Goal: Information Seeking & Learning: Learn about a topic

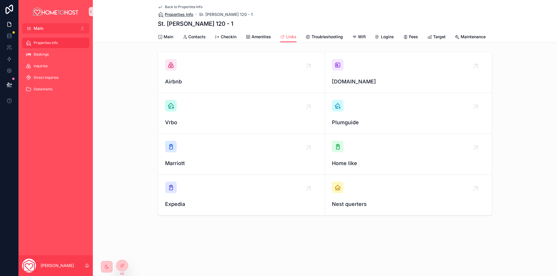
click at [179, 14] on span "Properties Info" at bounding box center [179, 15] width 28 height 6
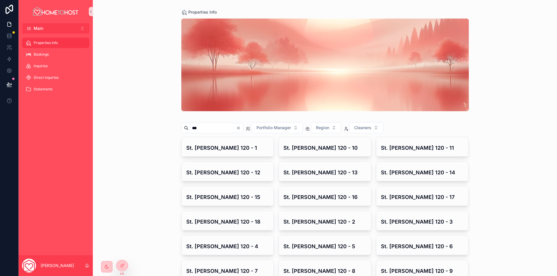
click at [222, 131] on input "***" at bounding box center [212, 128] width 48 height 8
click at [221, 131] on input "***" at bounding box center [212, 128] width 48 height 8
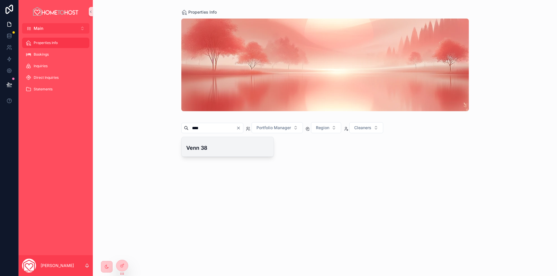
type input "****"
click at [221, 152] on div "Venn 38" at bounding box center [227, 146] width 92 height 19
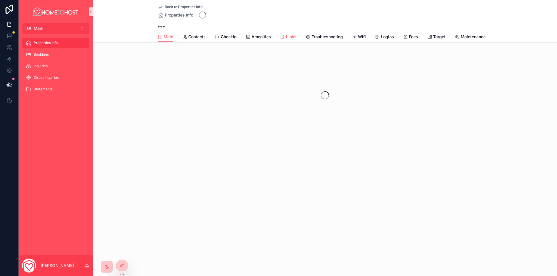
click at [293, 38] on span "Links" at bounding box center [291, 37] width 10 height 6
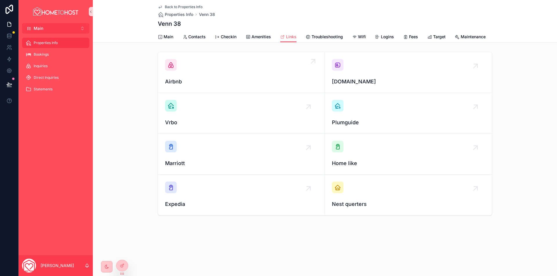
click at [273, 75] on div "Airbnb" at bounding box center [241, 72] width 152 height 27
click at [373, 78] on div "[DOMAIN_NAME]" at bounding box center [408, 72] width 153 height 27
click at [121, 254] on icon at bounding box center [122, 253] width 5 height 5
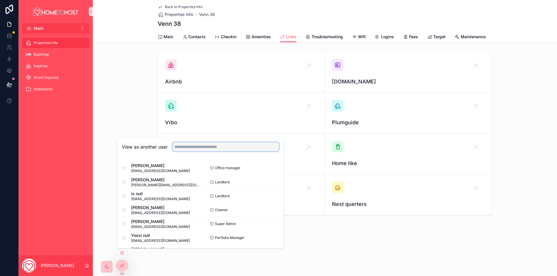
click at [201, 146] on input "text" at bounding box center [225, 146] width 107 height 9
type input "*"
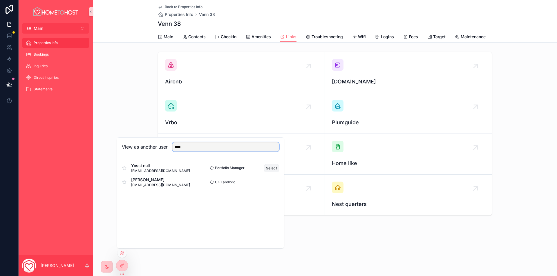
type input "****"
click at [269, 169] on button "Select" at bounding box center [271, 168] width 15 height 8
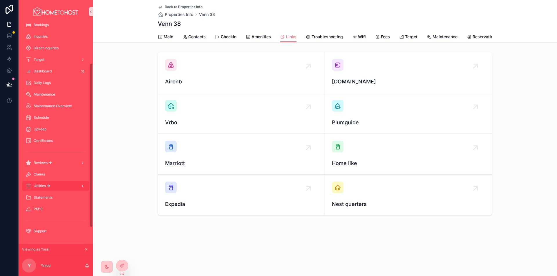
scroll to position [58, 0]
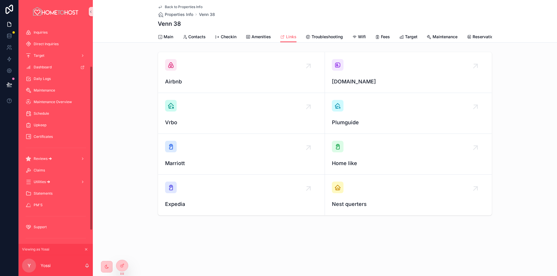
click at [72, 164] on div "Reviews 🡪" at bounding box center [56, 159] width 74 height 12
click at [68, 162] on div "Reviews 🡪" at bounding box center [56, 158] width 60 height 9
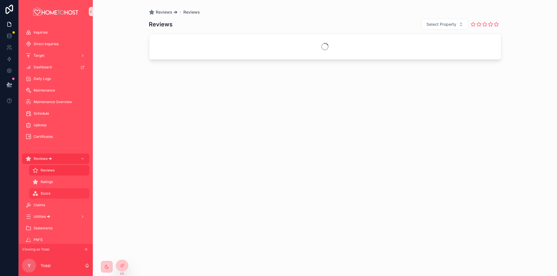
click at [58, 192] on div "Score" at bounding box center [58, 193] width 53 height 9
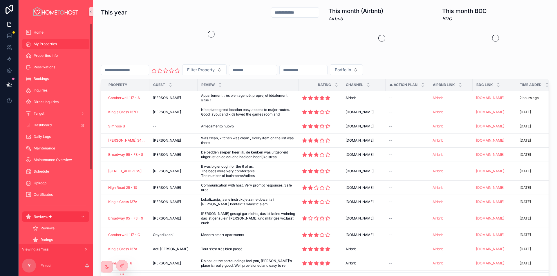
click at [48, 41] on div "My Properties" at bounding box center [56, 43] width 60 height 9
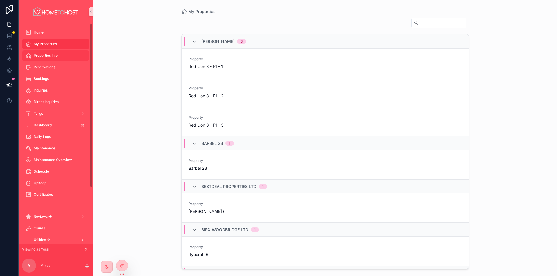
click at [58, 56] on div "Properties Info" at bounding box center [56, 55] width 60 height 9
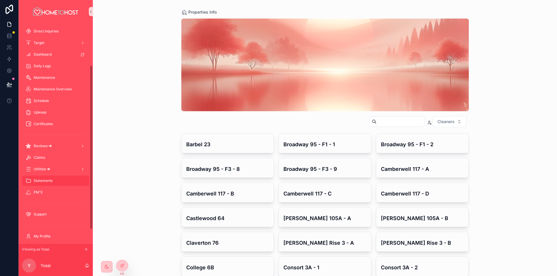
scroll to position [76, 0]
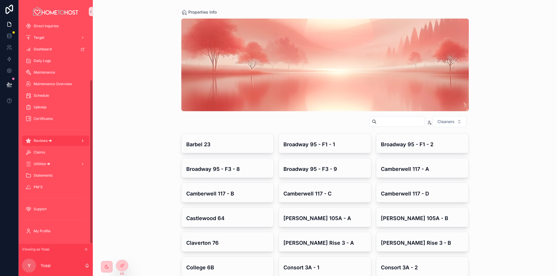
click at [63, 141] on div "Reviews 🡪" at bounding box center [56, 140] width 60 height 9
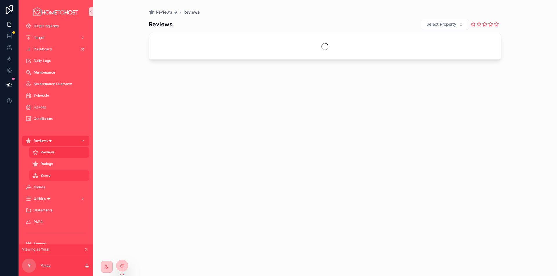
click at [52, 174] on div "Score" at bounding box center [58, 175] width 53 height 9
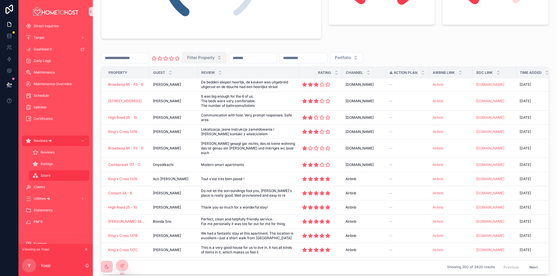
scroll to position [87, 0]
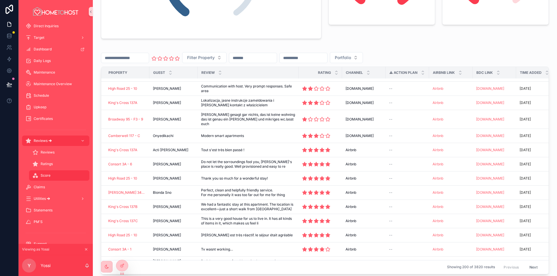
click at [277, 59] on input "scrollable content" at bounding box center [253, 58] width 48 height 8
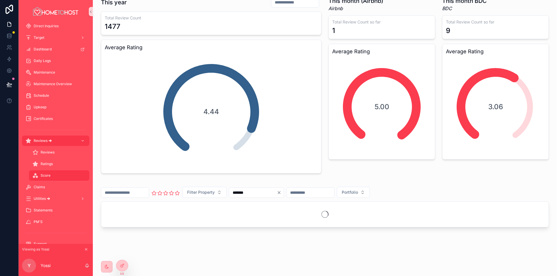
scroll to position [10, 0]
type input "*******"
click at [215, 195] on span "Filter Property" at bounding box center [201, 193] width 28 height 6
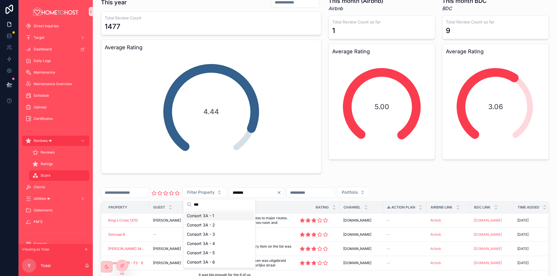
type input "***"
click at [219, 216] on div "Consort 3A - 1" at bounding box center [219, 215] width 70 height 9
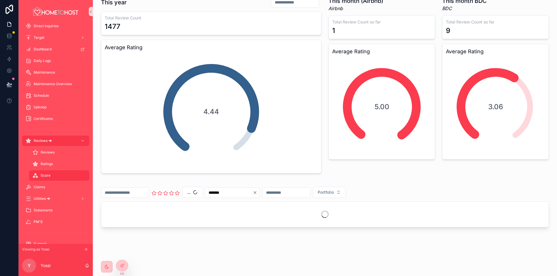
click at [256, 193] on icon "Clear" at bounding box center [255, 193] width 2 height 2
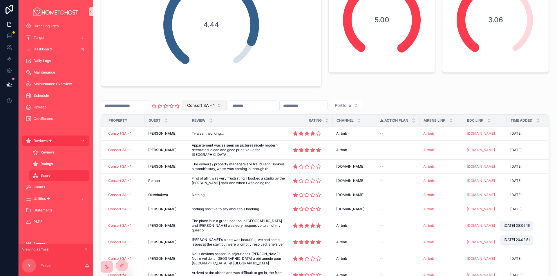
click at [215, 105] on span "Consort 3A - 1" at bounding box center [201, 106] width 28 height 6
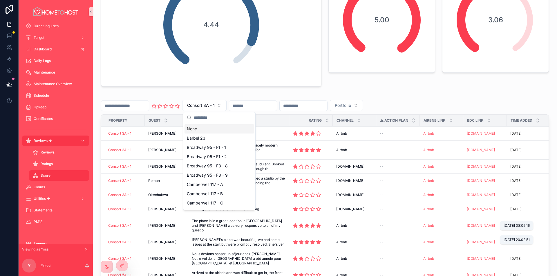
click at [217, 129] on div "None" at bounding box center [219, 128] width 70 height 9
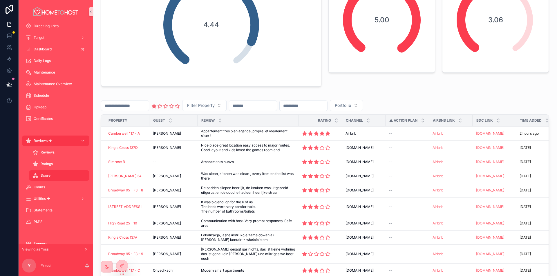
click at [156, 106] on icon "scrollable content" at bounding box center [154, 106] width 4 height 4
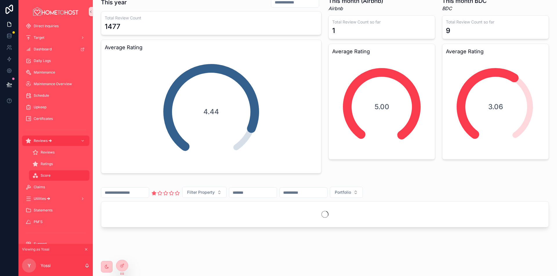
scroll to position [10, 0]
click at [259, 191] on input "scrollable content" at bounding box center [253, 193] width 48 height 8
type input "**********"
click at [336, 182] on div "**********" at bounding box center [324, 205] width 455 height 49
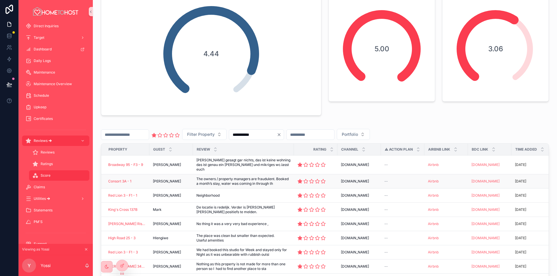
click at [250, 179] on span "The owners / property managers are fraudulent. Booked a month’s stay, water was…" at bounding box center [243, 181] width 94 height 9
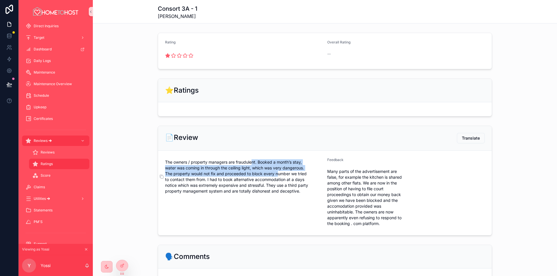
drag, startPoint x: 251, startPoint y: 161, endPoint x: 278, endPoint y: 172, distance: 28.6
click at [277, 172] on span "The owners / property managers are fraudulent. Booked a month’s stay, water was…" at bounding box center [243, 176] width 157 height 35
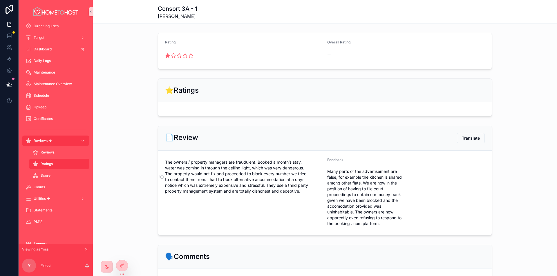
click at [282, 172] on span "The owners / property managers are fraudulent. Booked a month’s stay, water was…" at bounding box center [243, 176] width 157 height 35
drag, startPoint x: 169, startPoint y: 176, endPoint x: 214, endPoint y: 182, distance: 45.4
click at [214, 182] on span "The owners / property managers are fraudulent. Booked a month’s stay, water was…" at bounding box center [243, 176] width 157 height 35
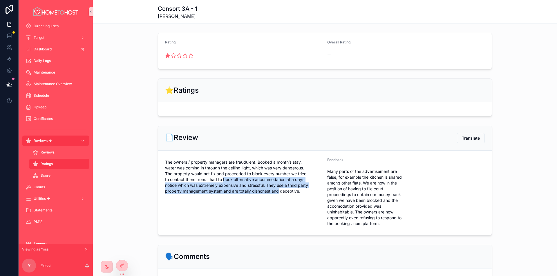
drag, startPoint x: 222, startPoint y: 182, endPoint x: 277, endPoint y: 194, distance: 56.6
click at [277, 194] on div "The owners / property managers are fraudulent. Booked a month’s stay, water was…" at bounding box center [243, 177] width 157 height 38
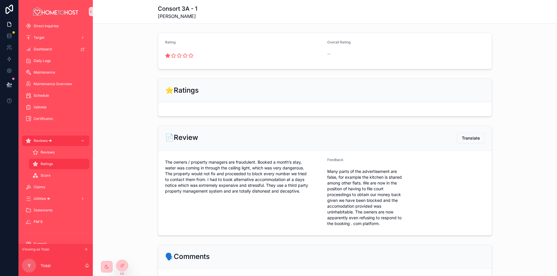
click at [277, 194] on div "The owners / property managers are fraudulent. Booked a month’s stay, water was…" at bounding box center [243, 177] width 157 height 38
drag, startPoint x: 325, startPoint y: 172, endPoint x: 377, endPoint y: 185, distance: 53.9
click at [377, 185] on span "Many parts of the advertisement are false, for example the kitchen is shared am…" at bounding box center [365, 198] width 77 height 58
drag, startPoint x: 378, startPoint y: 185, endPoint x: 381, endPoint y: 185, distance: 2.9
click at [378, 185] on span "Many parts of the advertisement are false, for example the kitchen is shared am…" at bounding box center [365, 198] width 77 height 58
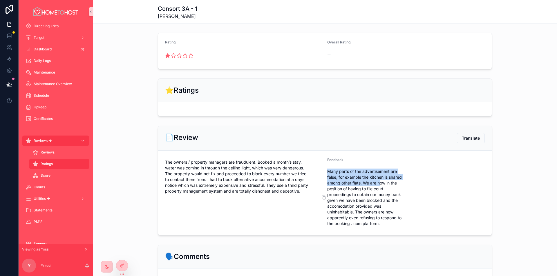
click at [369, 183] on span "Many parts of the advertisement are false, for example the kitchen is shared am…" at bounding box center [365, 198] width 77 height 58
click at [357, 187] on span "Many parts of the advertisement are false, for example the kitchen is shared am…" at bounding box center [365, 198] width 77 height 58
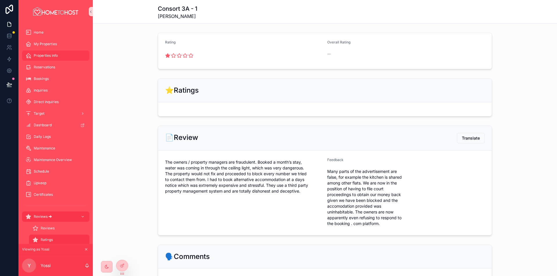
click at [52, 58] on div "Properties Info" at bounding box center [56, 55] width 60 height 9
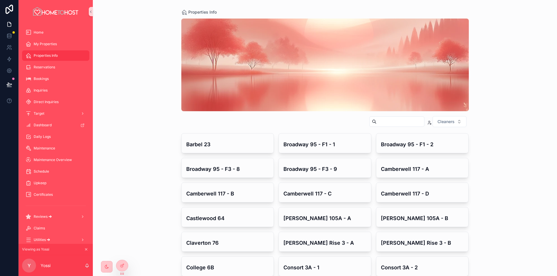
click at [376, 122] on input "scrollable content" at bounding box center [400, 122] width 48 height 8
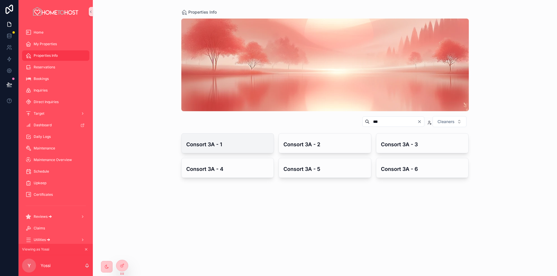
type input "***"
click at [232, 149] on div "Consort 3A - 1" at bounding box center [227, 143] width 92 height 19
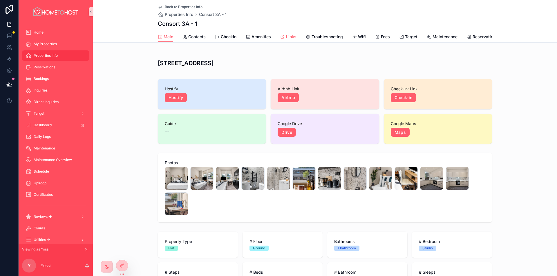
click at [284, 41] on link "Links" at bounding box center [288, 38] width 16 height 12
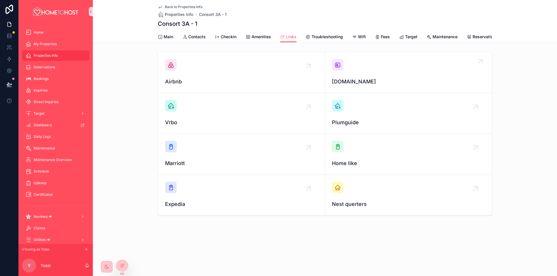
click at [399, 73] on div "[DOMAIN_NAME]" at bounding box center [408, 72] width 153 height 27
click at [184, 8] on span "Back to Properties Info" at bounding box center [184, 7] width 38 height 5
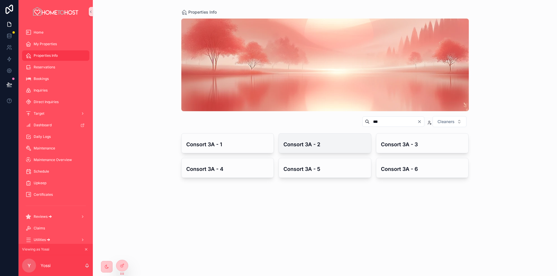
click at [321, 147] on h4 "Consort 3A - 2" at bounding box center [324, 145] width 83 height 8
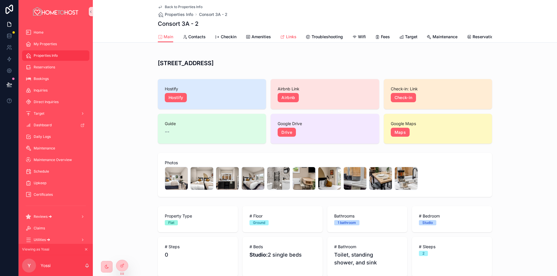
click at [286, 37] on span "Links" at bounding box center [291, 37] width 10 height 6
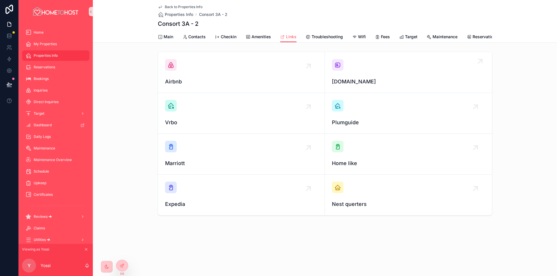
click at [404, 64] on div "[DOMAIN_NAME]" at bounding box center [408, 72] width 153 height 27
click at [186, 7] on span "Back to Properties Info" at bounding box center [184, 7] width 38 height 5
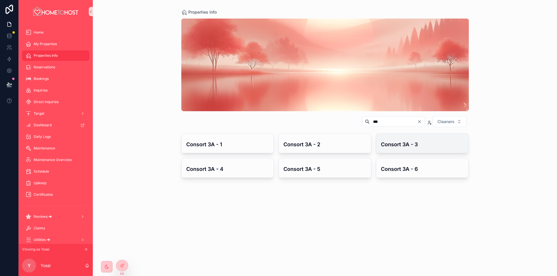
click at [419, 142] on h4 "Consort 3A - 3" at bounding box center [422, 145] width 83 height 8
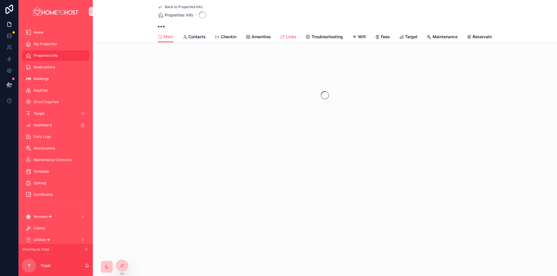
click at [296, 37] on span "Links" at bounding box center [291, 37] width 10 height 6
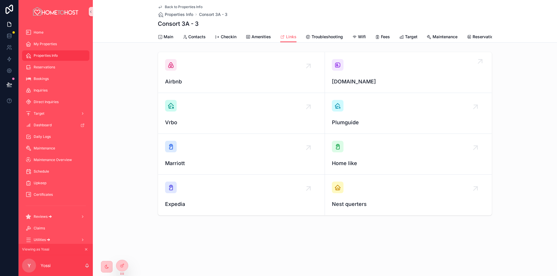
click at [385, 73] on div "[DOMAIN_NAME]" at bounding box center [408, 72] width 153 height 27
click at [190, 8] on span "Back to Properties Info" at bounding box center [184, 7] width 38 height 5
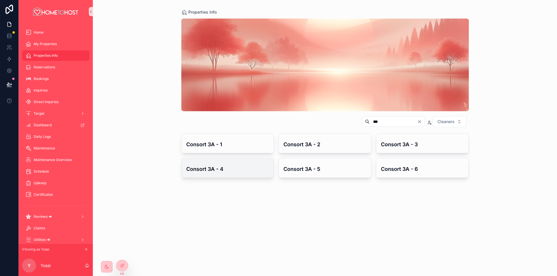
click at [220, 174] on div "Consort 3A - 4" at bounding box center [227, 167] width 92 height 19
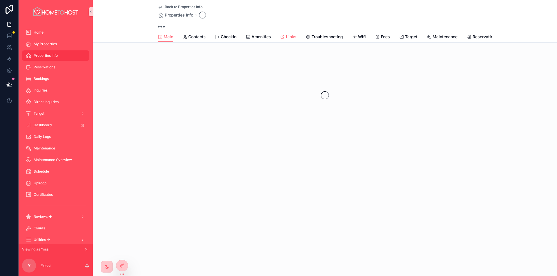
click at [289, 39] on span "Links" at bounding box center [291, 37] width 10 height 6
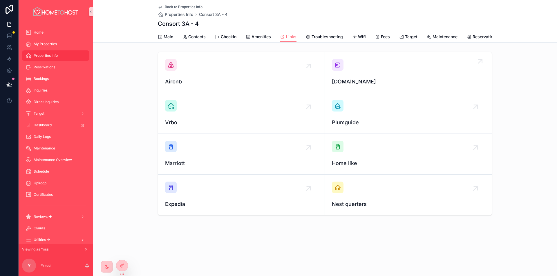
click at [379, 67] on div "[DOMAIN_NAME]" at bounding box center [408, 72] width 153 height 27
click at [185, 7] on span "Back to Properties Info" at bounding box center [184, 7] width 38 height 5
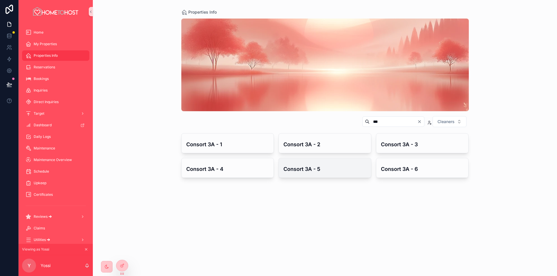
click at [338, 176] on div "Consort 3A - 5" at bounding box center [325, 167] width 92 height 19
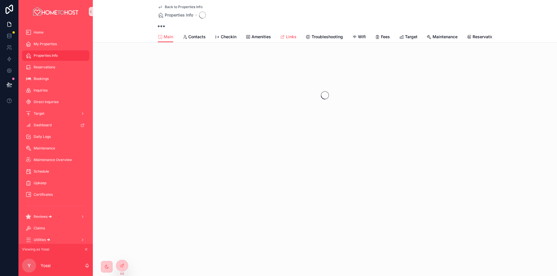
click at [286, 36] on div "Links" at bounding box center [288, 37] width 16 height 6
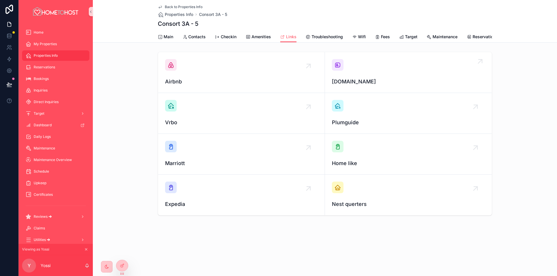
click at [399, 69] on div "[DOMAIN_NAME]" at bounding box center [408, 72] width 153 height 27
click at [184, 7] on span "Back to Properties Info" at bounding box center [184, 7] width 38 height 5
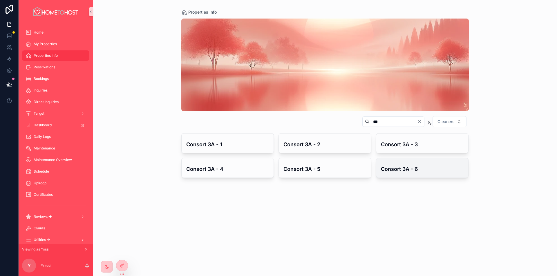
click at [422, 172] on h4 "Consort 3A - 6" at bounding box center [422, 169] width 83 height 8
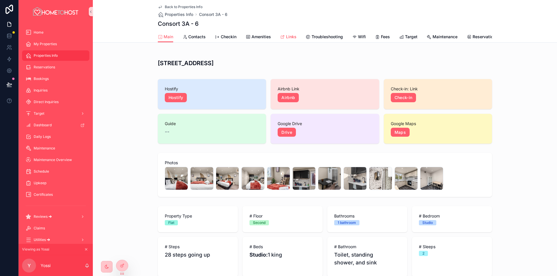
click at [287, 39] on span "Links" at bounding box center [291, 37] width 10 height 6
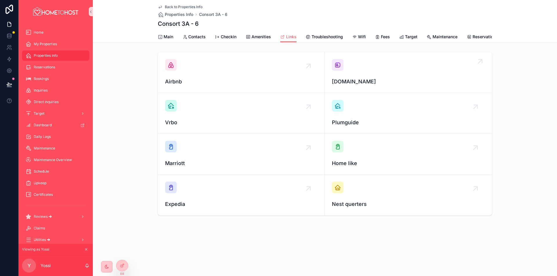
click at [368, 70] on div "[DOMAIN_NAME]" at bounding box center [408, 72] width 153 height 27
